Goal: Transaction & Acquisition: Purchase product/service

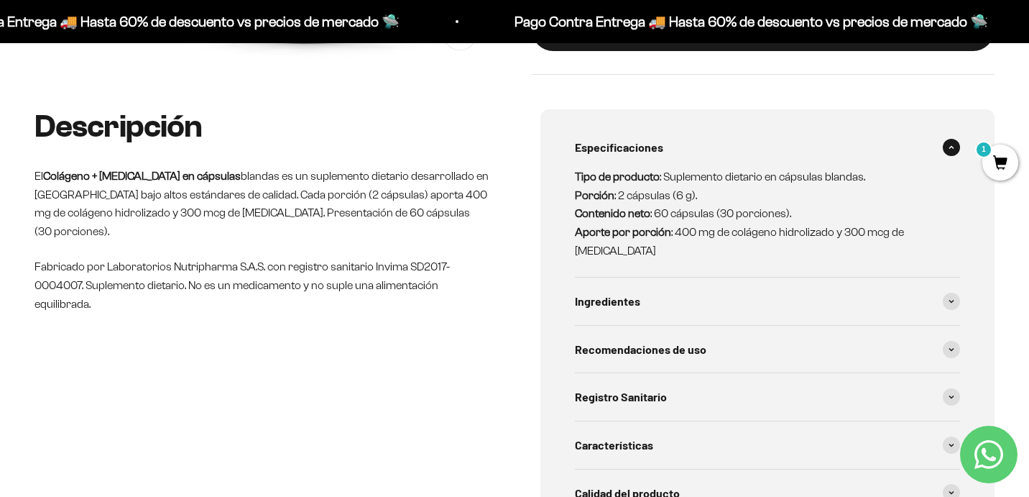
scroll to position [496, 0]
click at [988, 161] on span "1" at bounding box center [1001, 162] width 36 height 36
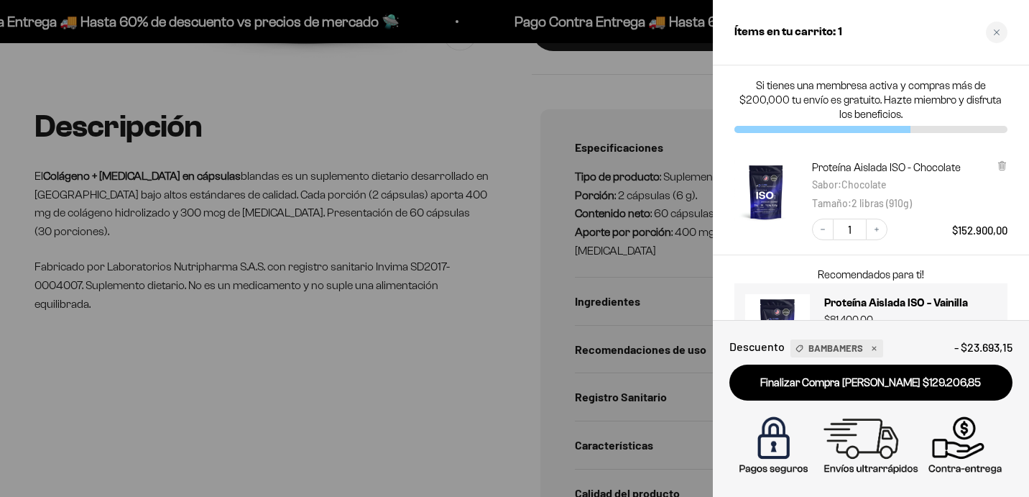
scroll to position [60, 0]
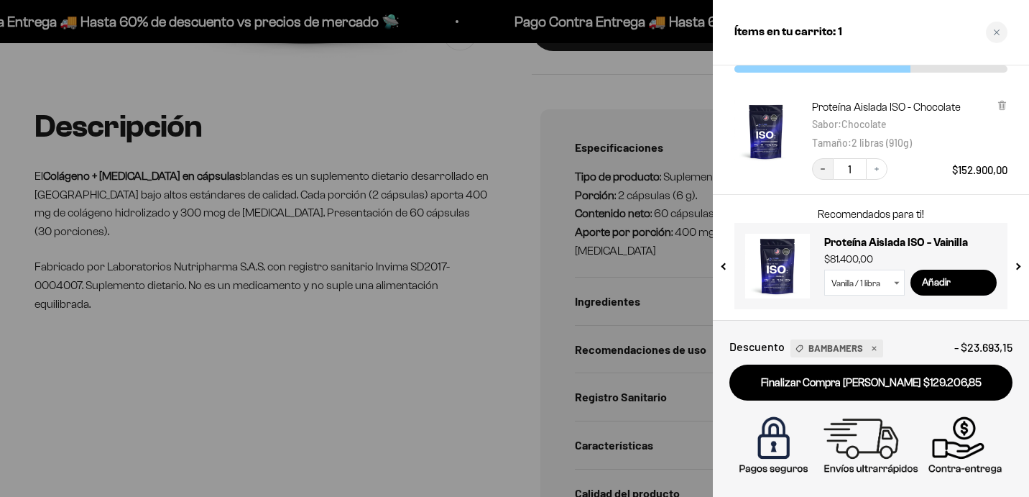
click at [819, 168] on icon "Decrease quantity" at bounding box center [823, 169] width 9 height 9
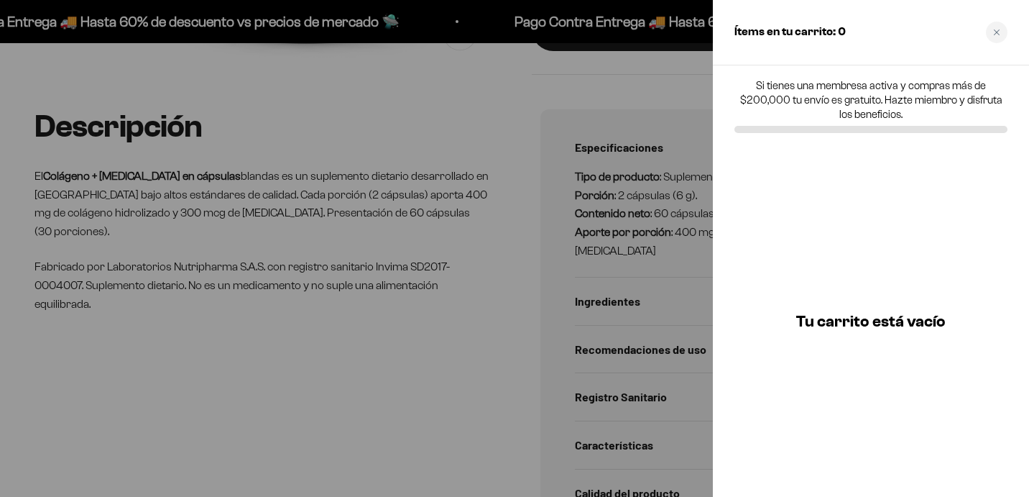
click at [453, 75] on div at bounding box center [514, 248] width 1029 height 497
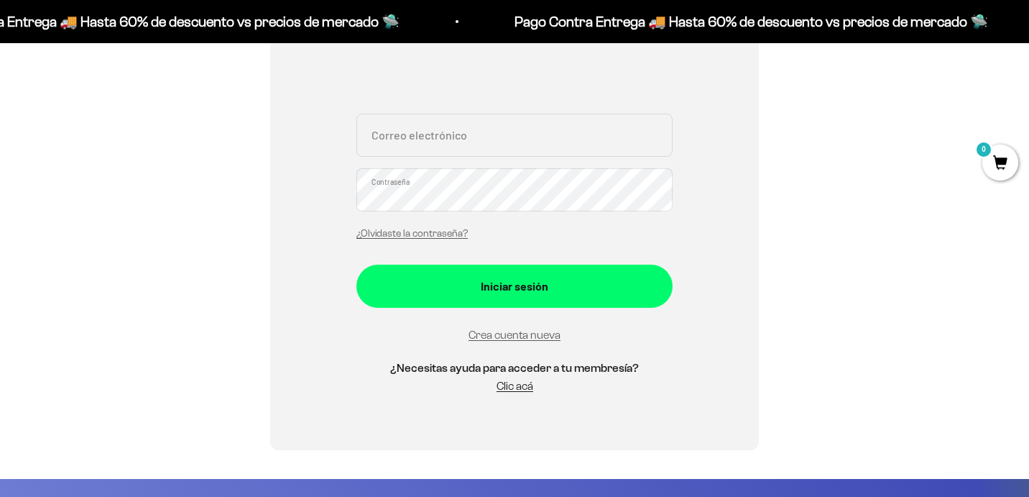
scroll to position [285, 0]
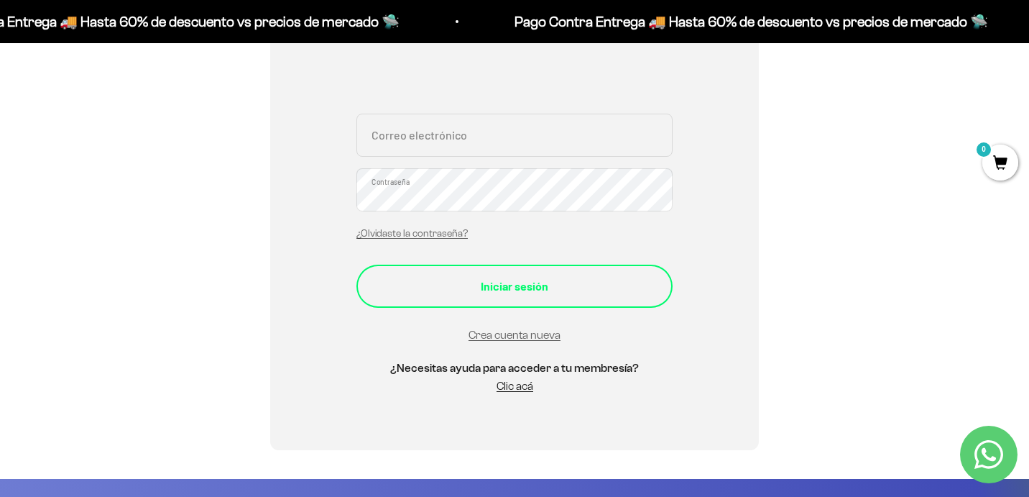
type input "bryancr99@gmail.com"
click at [502, 290] on div "Iniciar sesión" at bounding box center [514, 286] width 259 height 19
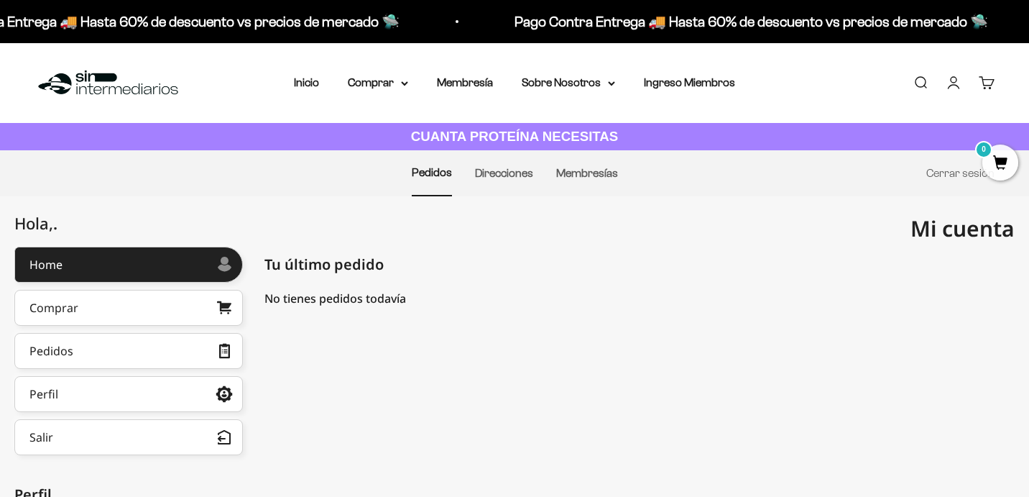
click at [1003, 158] on span "0" at bounding box center [1001, 162] width 36 height 36
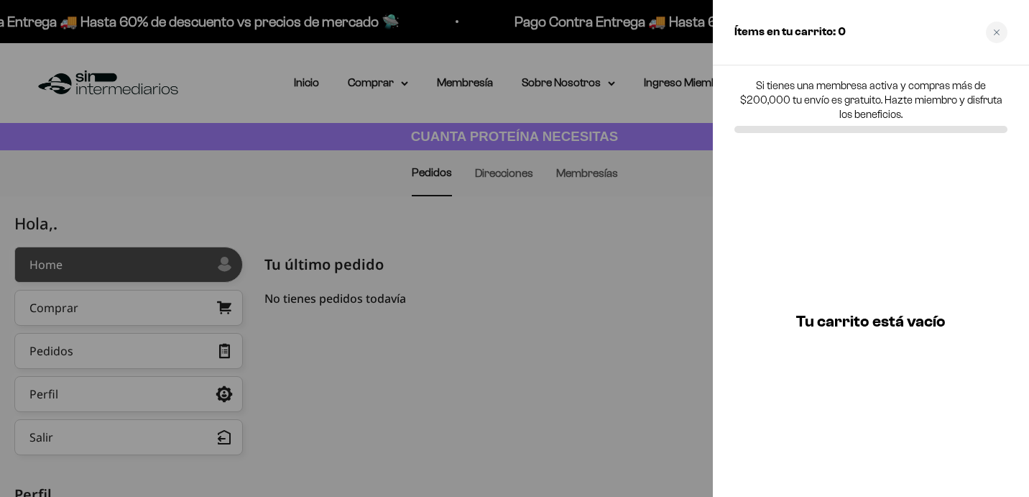
drag, startPoint x: 512, startPoint y: 216, endPoint x: 188, endPoint y: 249, distance: 325.8
click at [463, 184] on div at bounding box center [514, 248] width 1029 height 497
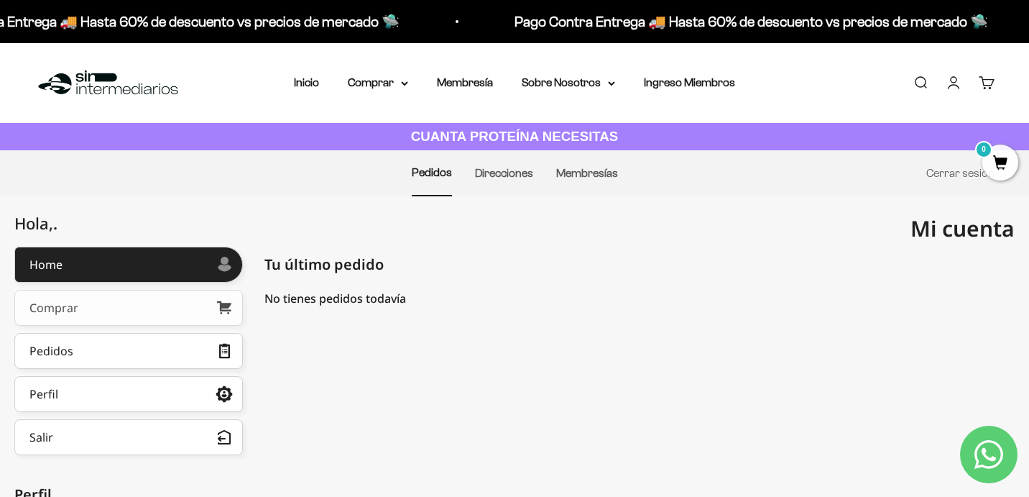
click at [173, 306] on link "Comprar" at bounding box center [128, 308] width 229 height 36
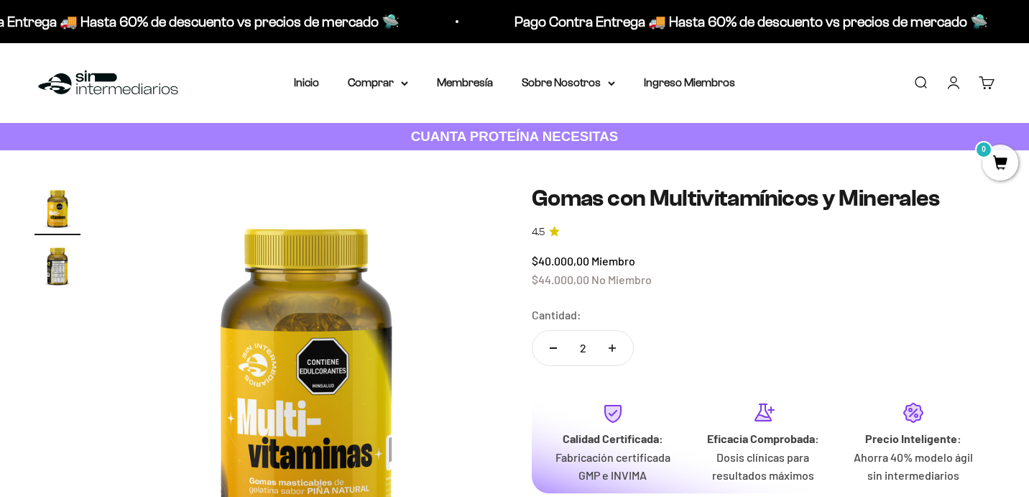
click at [555, 347] on icon "Reducir cantidad" at bounding box center [553, 347] width 7 height 1
click at [612, 350] on icon "Aumentar cantidad" at bounding box center [612, 347] width 0 height 7
click at [553, 349] on button "Reducir cantidad" at bounding box center [554, 348] width 42 height 35
type input "1"
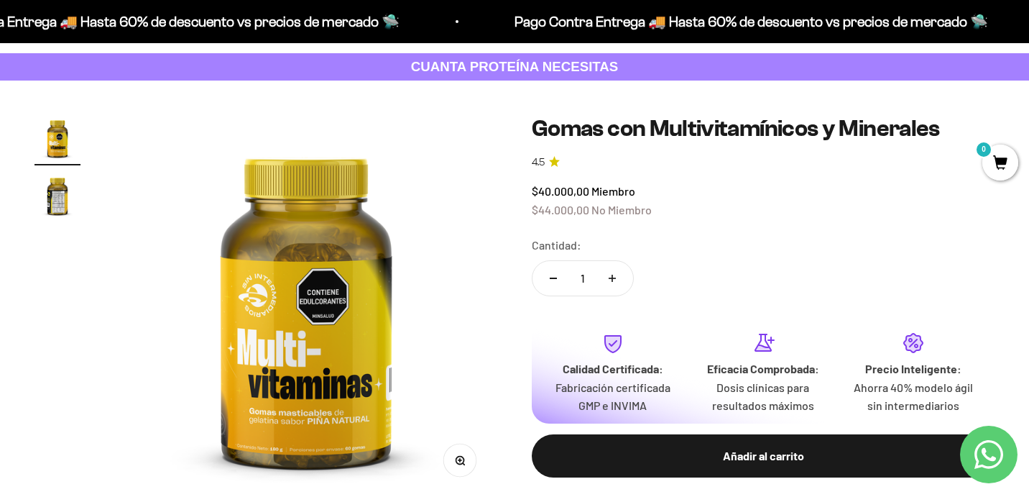
scroll to position [116, 0]
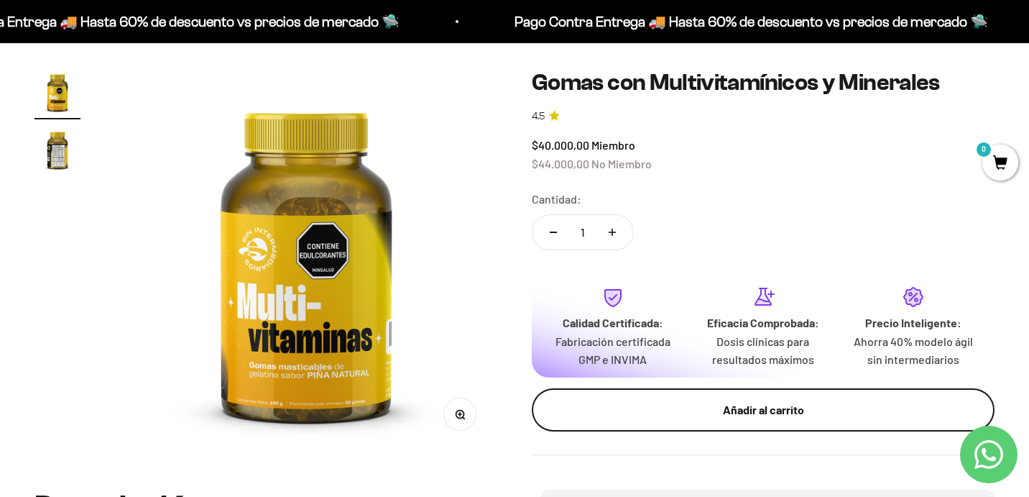
click at [660, 413] on div "Añadir al carrito" at bounding box center [763, 409] width 405 height 19
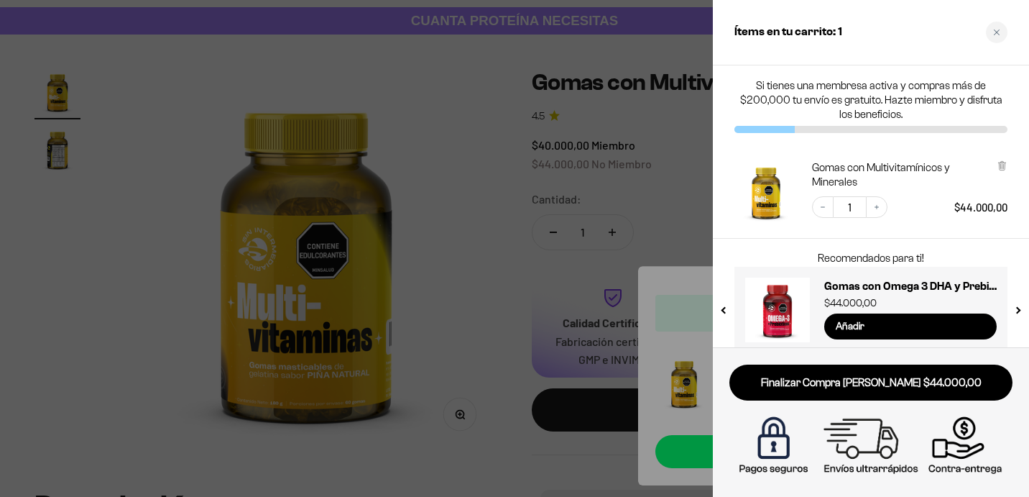
click at [495, 155] on div at bounding box center [514, 248] width 1029 height 497
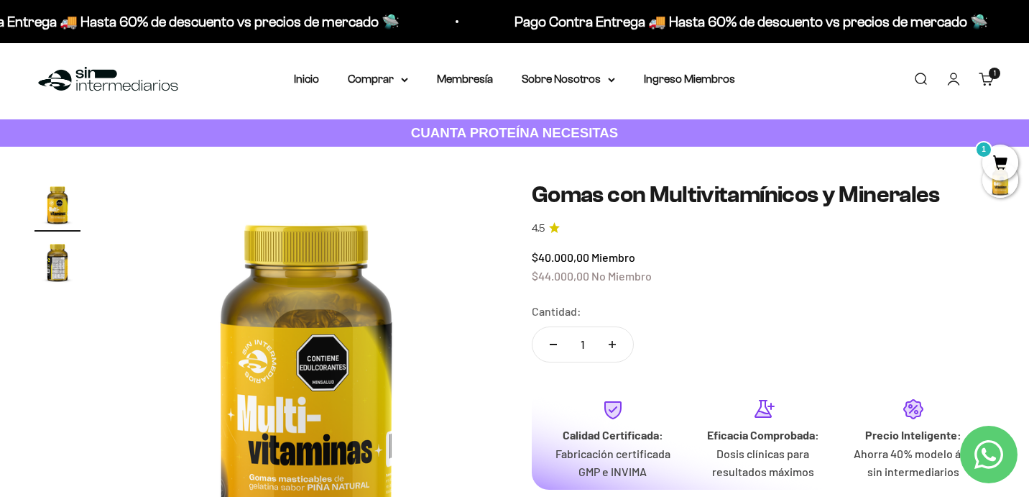
scroll to position [0, 0]
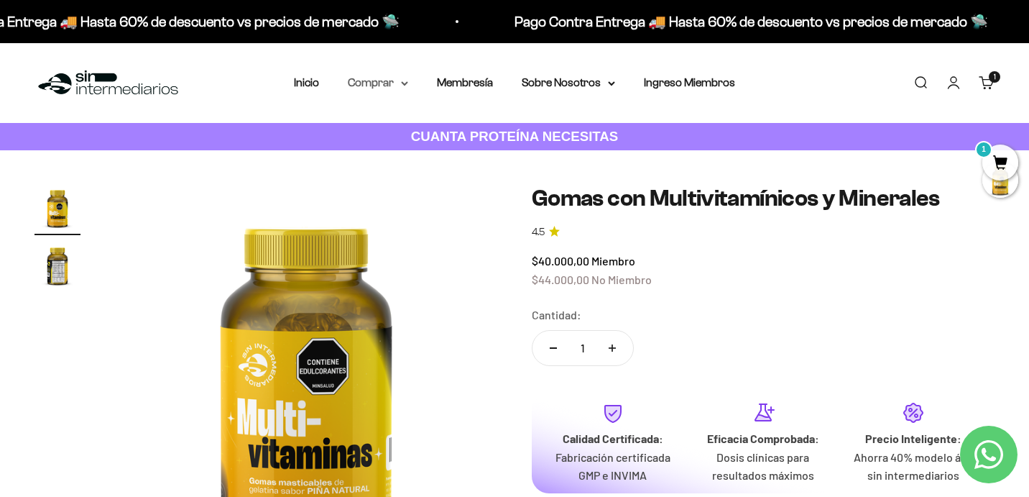
click at [395, 87] on summary "Comprar" at bounding box center [378, 82] width 60 height 19
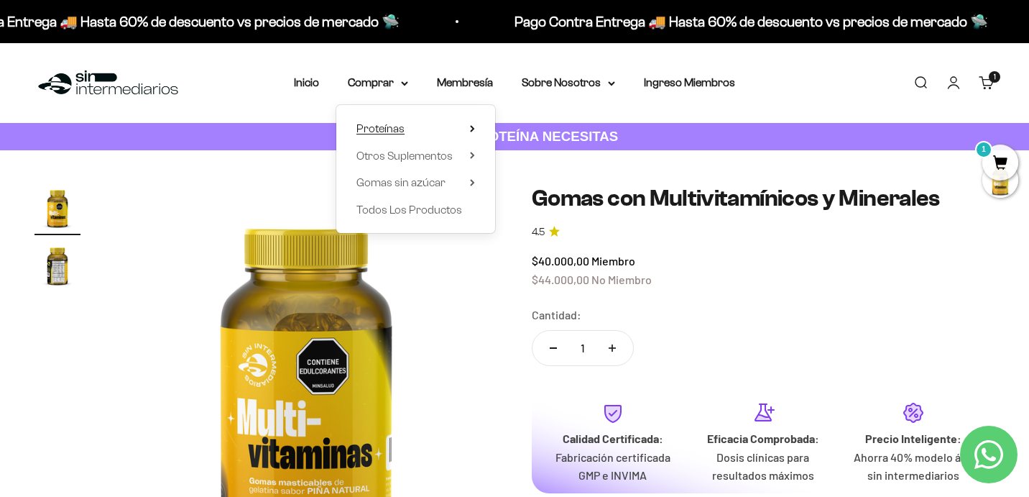
click at [470, 129] on icon at bounding box center [472, 128] width 5 height 7
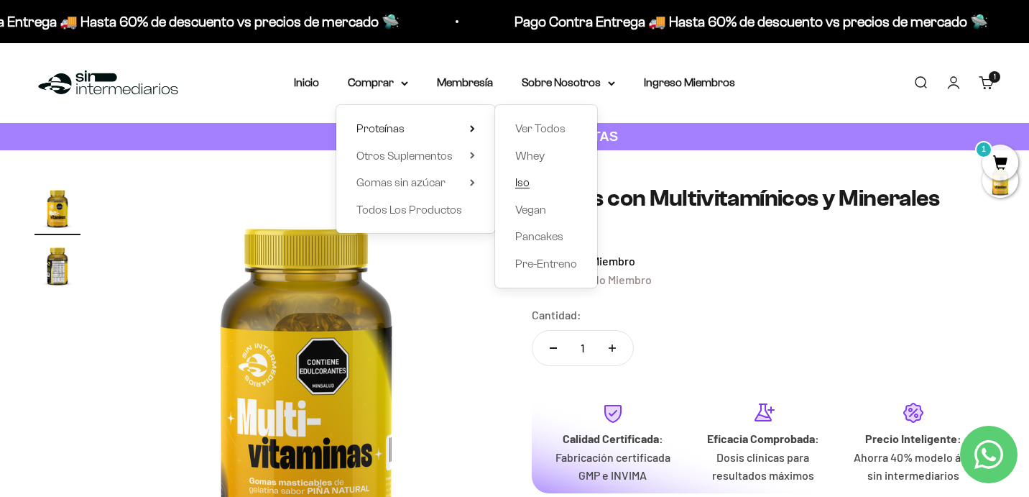
click at [527, 183] on span "Iso" at bounding box center [522, 182] width 14 height 12
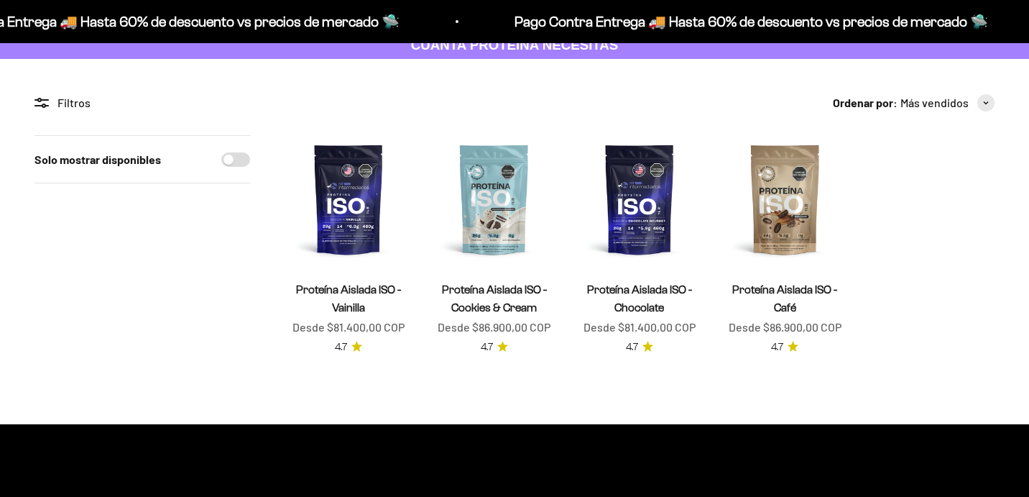
scroll to position [91, 0]
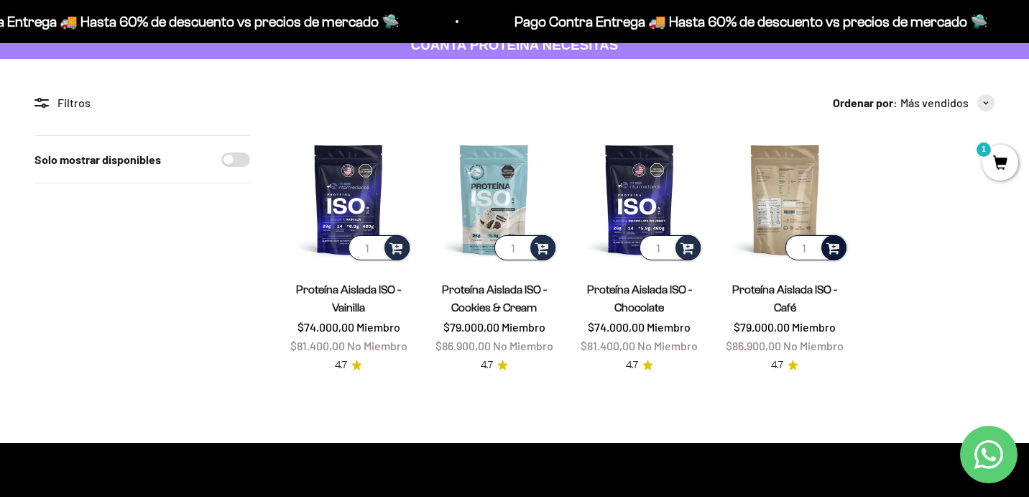
click at [835, 249] on span at bounding box center [834, 247] width 14 height 17
click at [768, 208] on span "Café / 1 libra (460g)" at bounding box center [786, 208] width 77 height 11
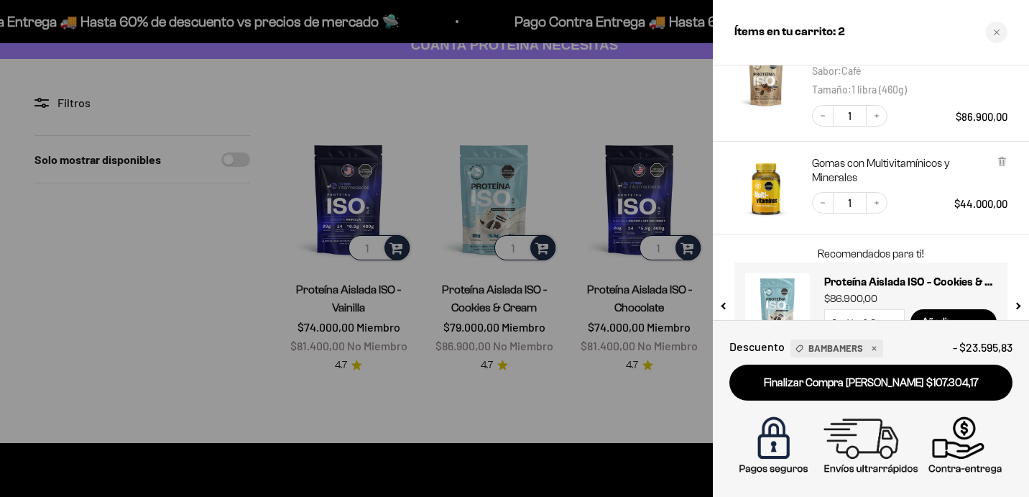
scroll to position [153, 0]
